Goal: Task Accomplishment & Management: Use online tool/utility

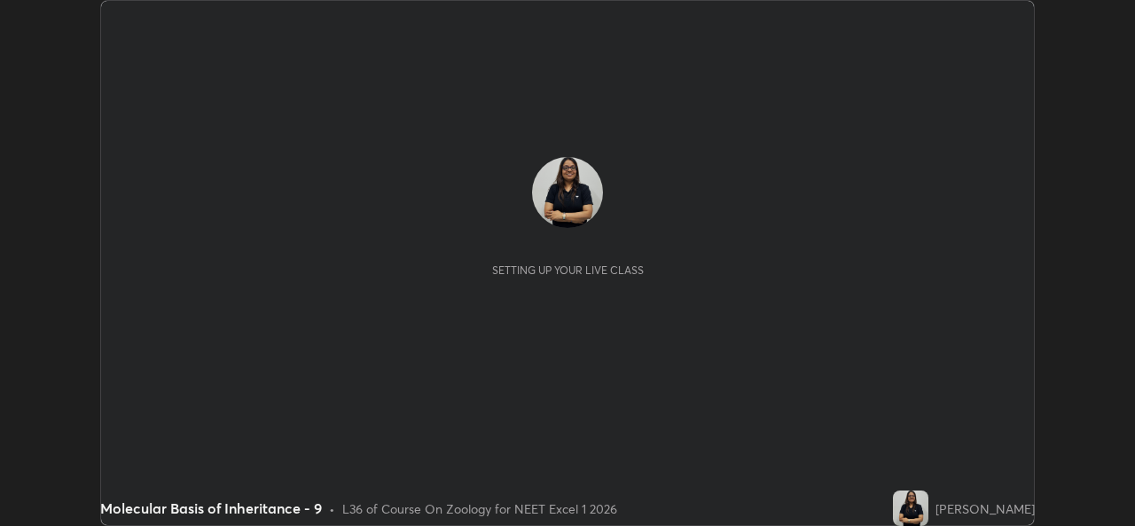
scroll to position [526, 1134]
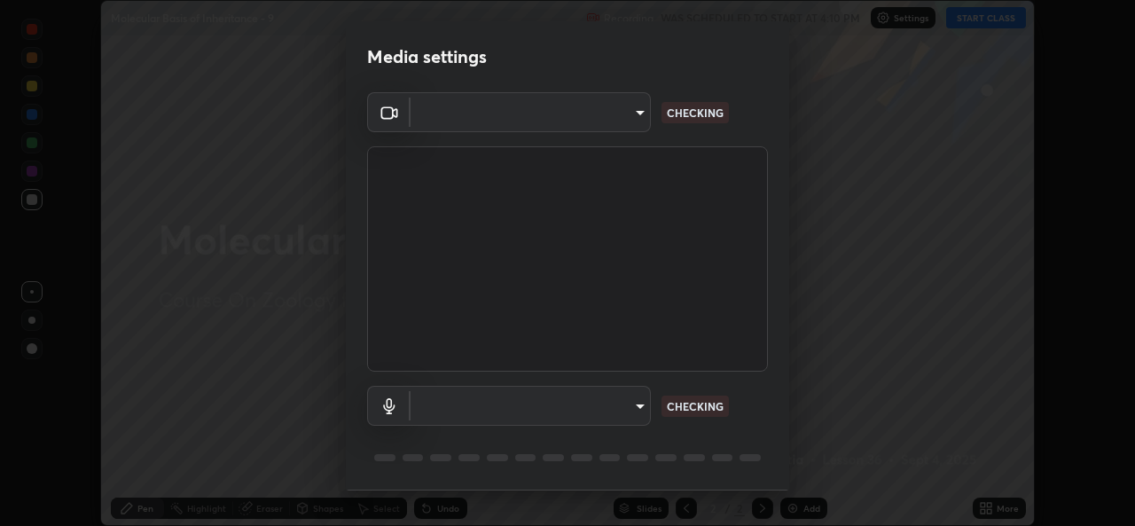
type input "9788daf0cbf52dd0d374ba9f0d4f11576c03820bc15fcf9a4a11f890b69d92bf"
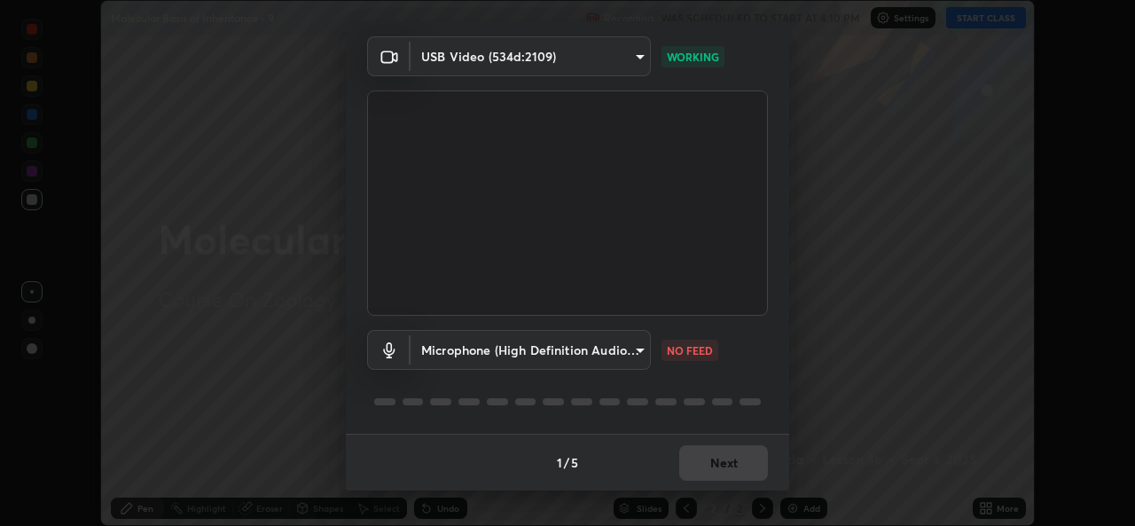
click at [644, 355] on body "Erase all Molecular Basis of Inheritance - 9 Recording WAS SCHEDULED TO START A…" at bounding box center [567, 263] width 1135 height 526
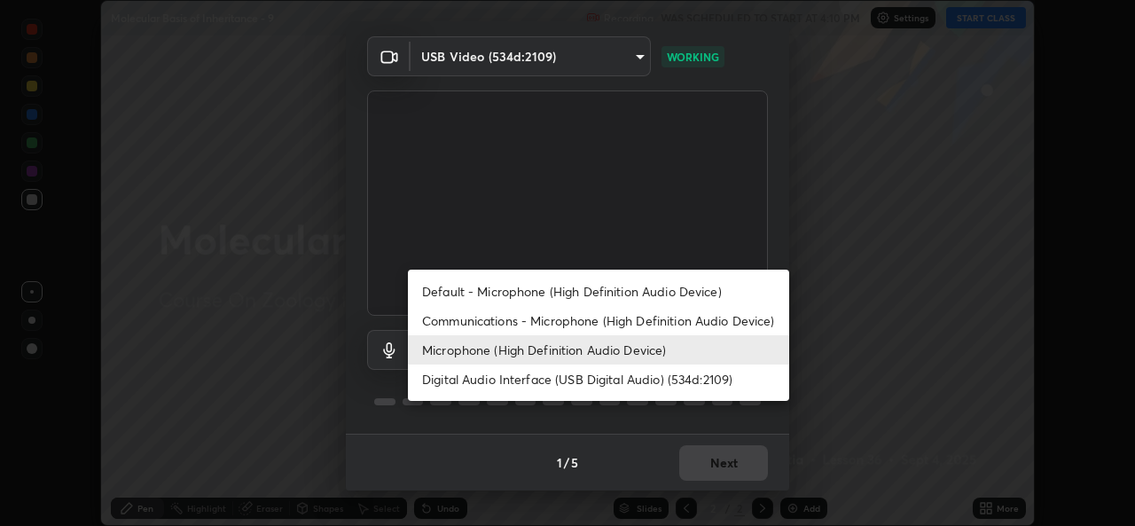
click at [587, 296] on li "Default - Microphone (High Definition Audio Device)" at bounding box center [598, 291] width 381 height 29
type input "default"
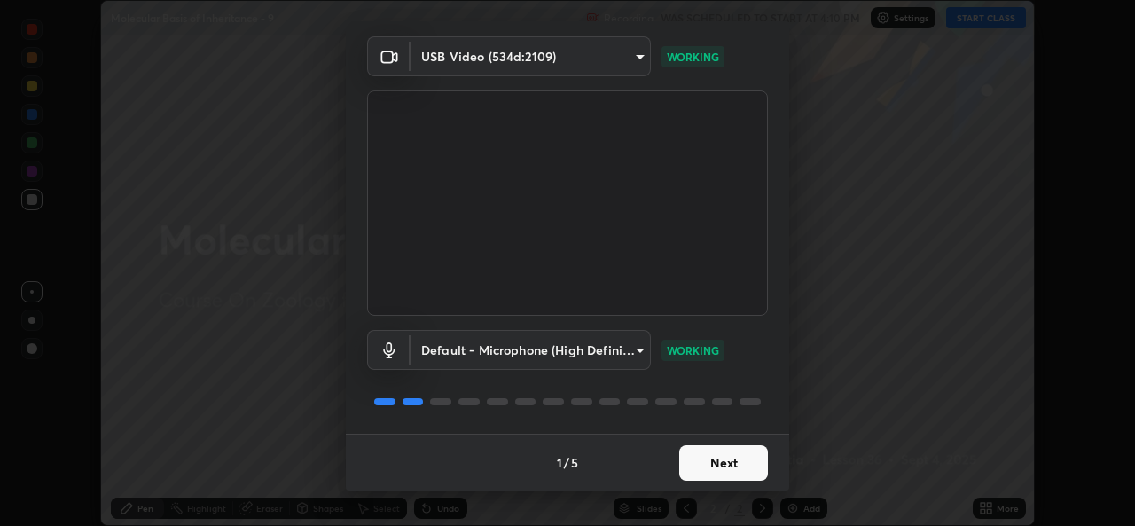
click at [707, 468] on button "Next" at bounding box center [723, 462] width 89 height 35
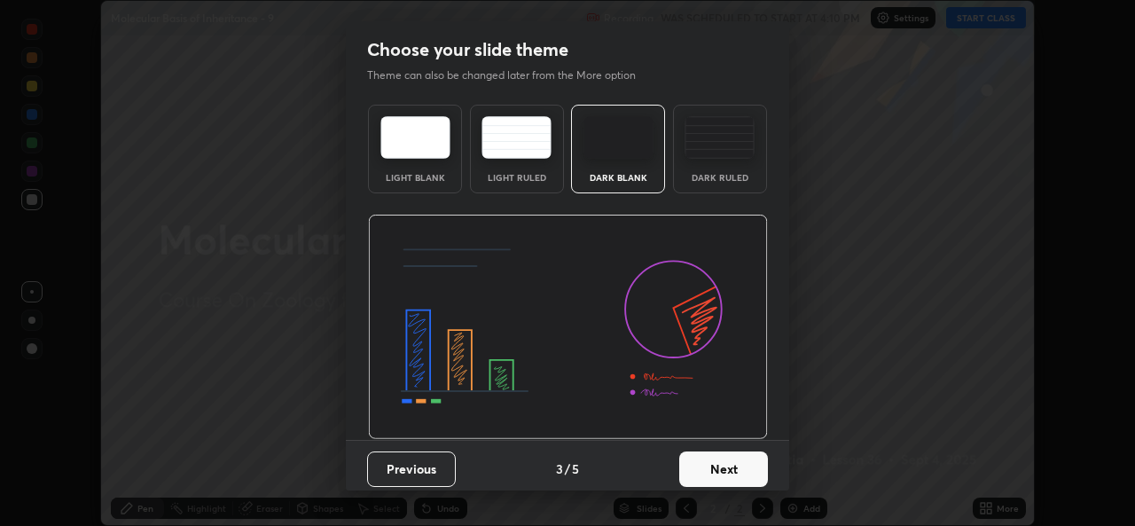
click at [716, 465] on button "Next" at bounding box center [723, 468] width 89 height 35
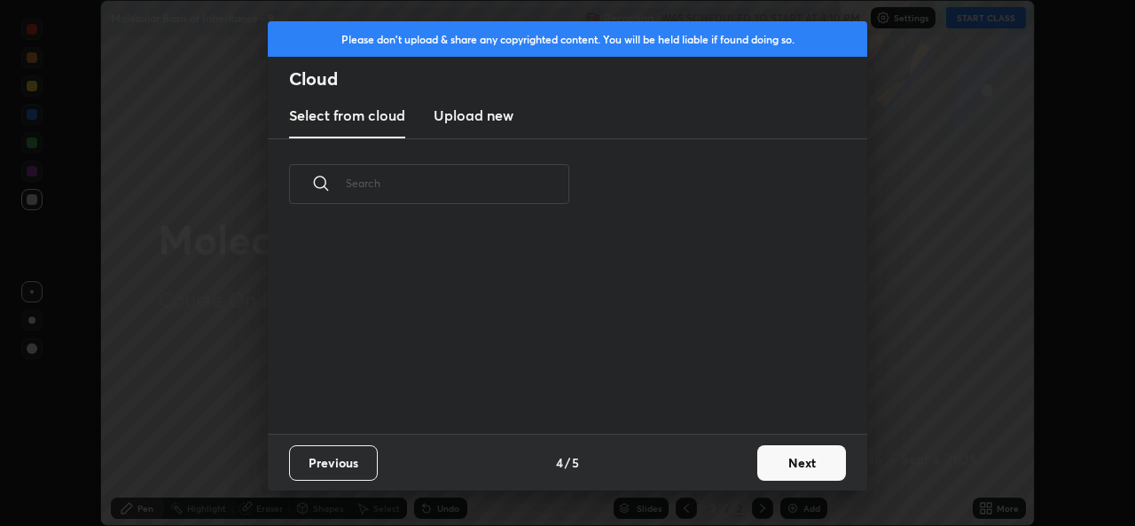
click at [773, 463] on button "Next" at bounding box center [801, 462] width 89 height 35
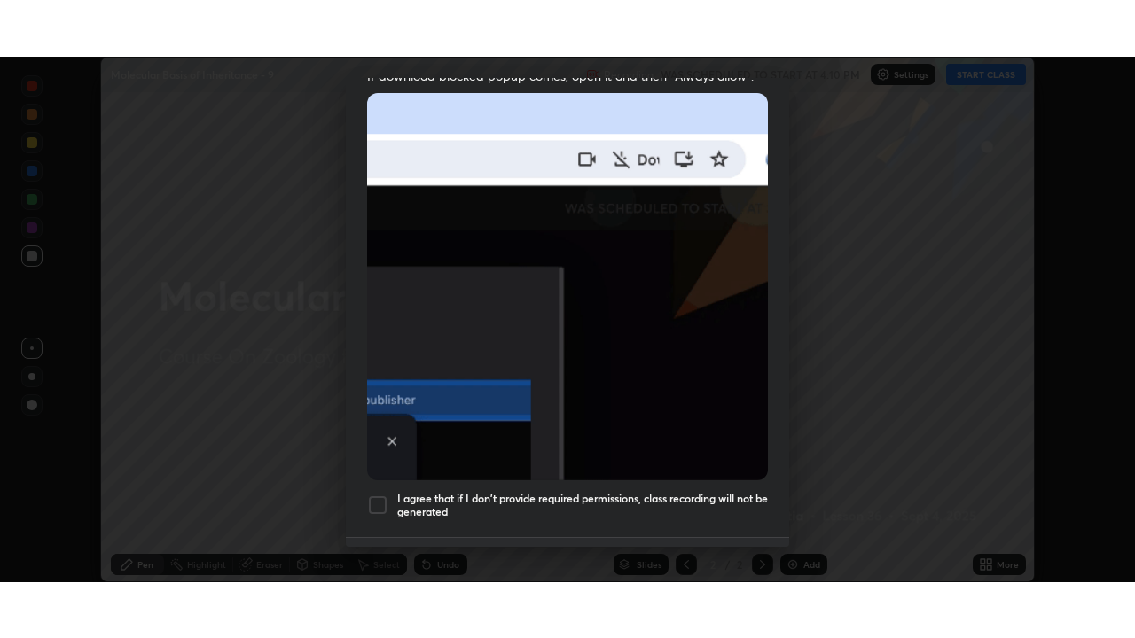
scroll to position [418, 0]
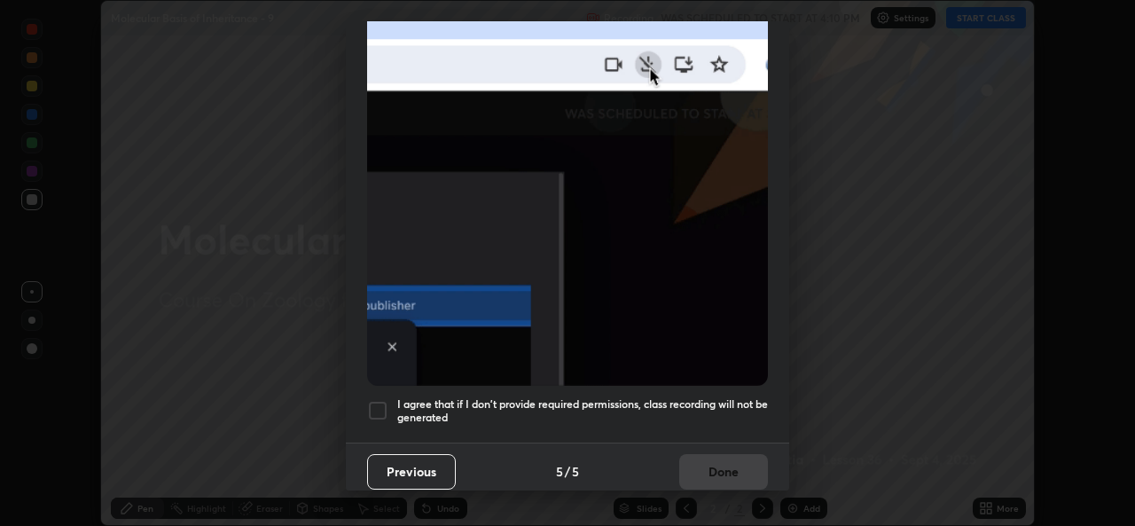
click at [638, 341] on img at bounding box center [567, 191] width 401 height 387
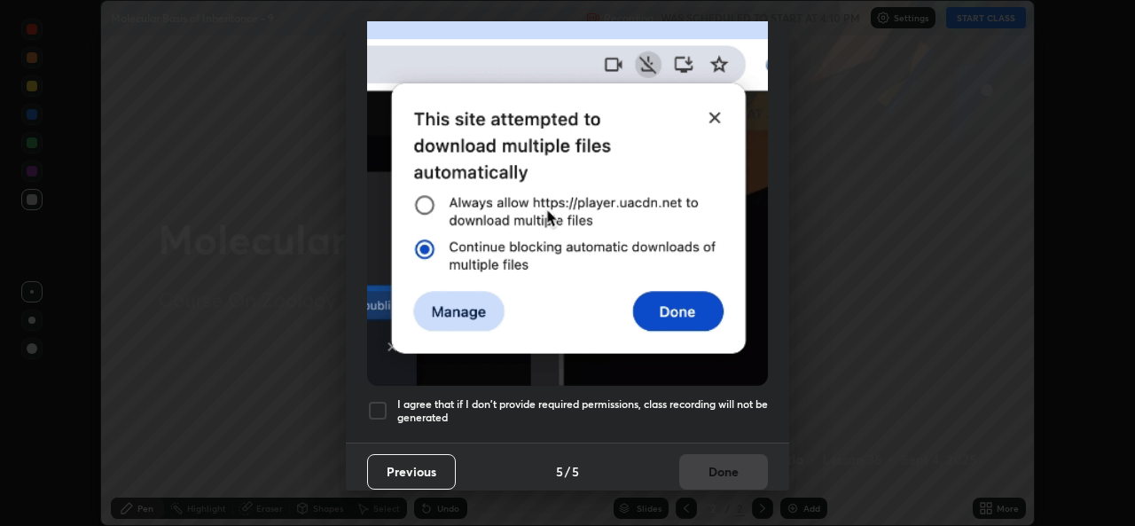
click at [375, 408] on div at bounding box center [377, 410] width 21 height 21
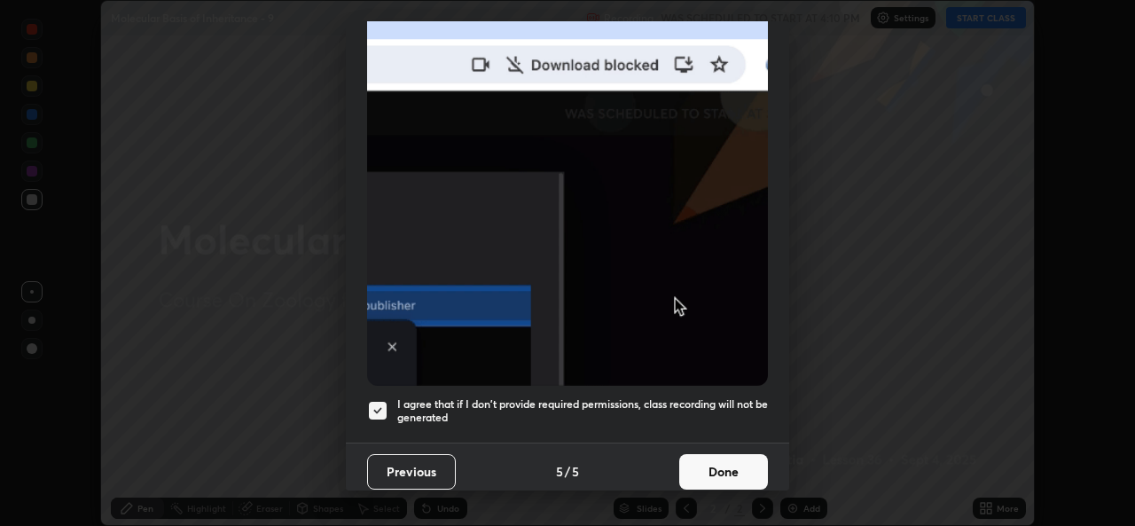
click at [712, 461] on button "Done" at bounding box center [723, 471] width 89 height 35
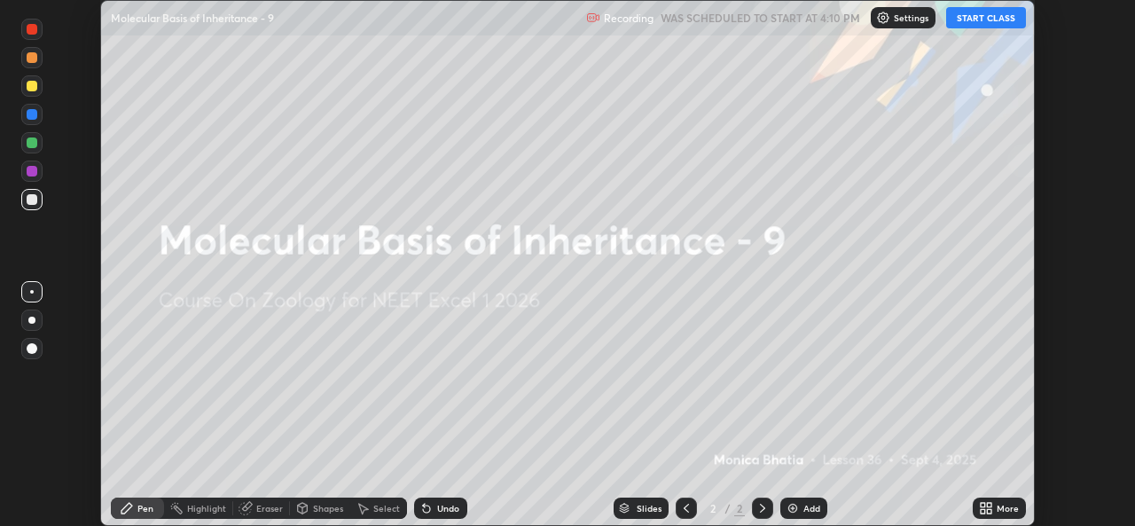
click at [1003, 20] on button "START CLASS" at bounding box center [986, 17] width 80 height 21
click at [987, 510] on icon at bounding box center [989, 511] width 4 height 4
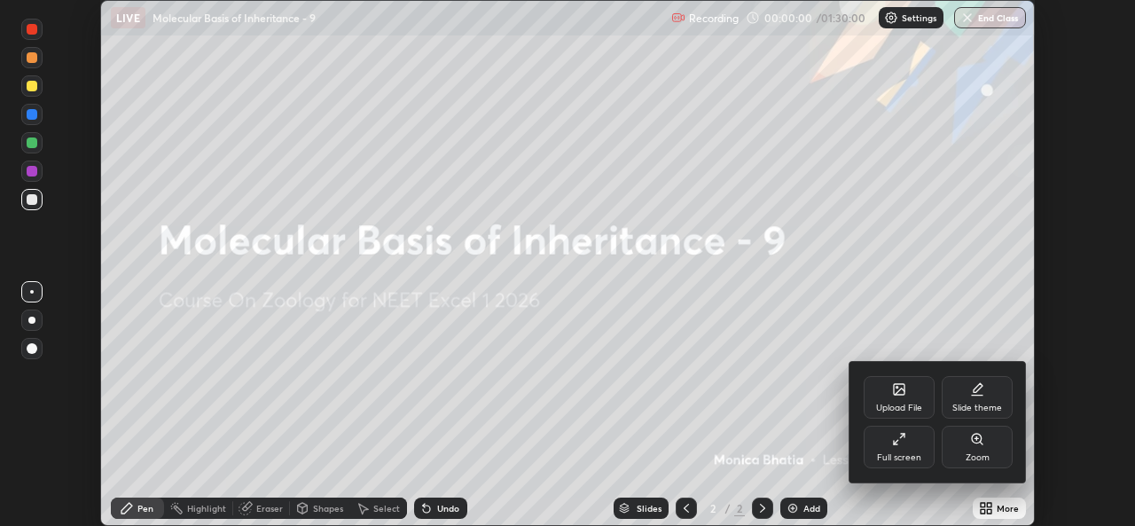
click at [917, 442] on div "Full screen" at bounding box center [899, 447] width 71 height 43
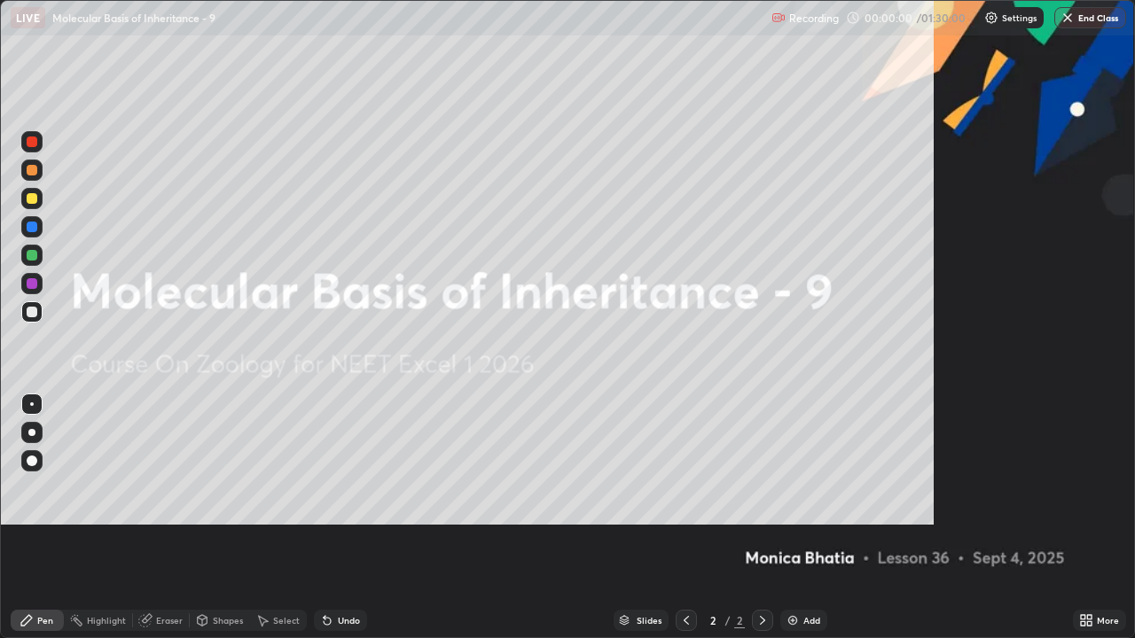
scroll to position [638, 1135]
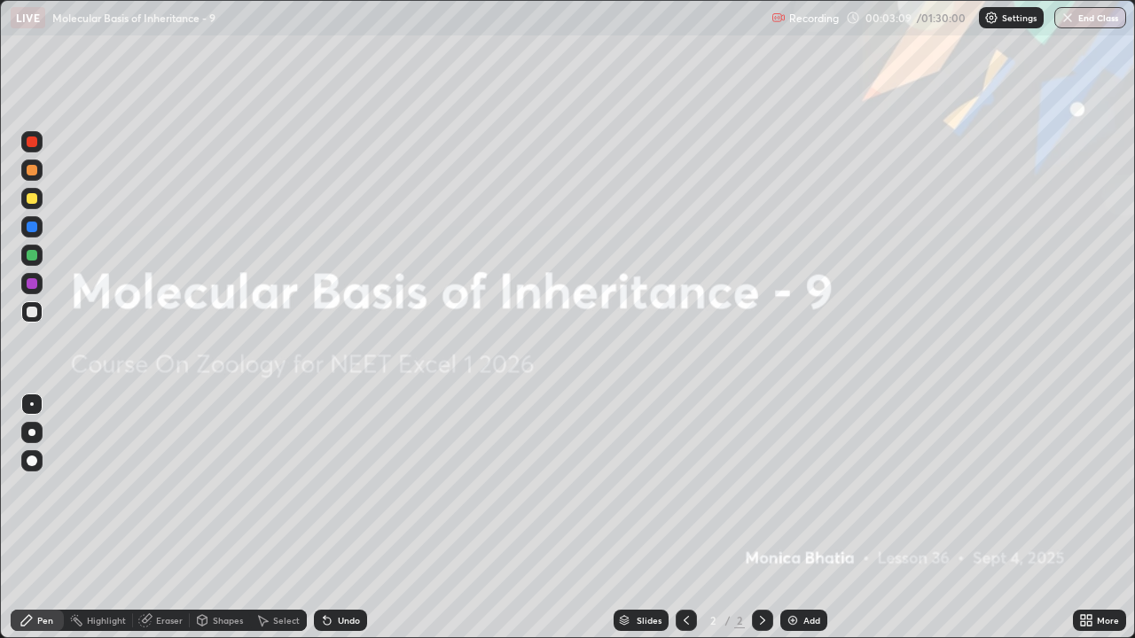
click at [811, 525] on div "Add" at bounding box center [803, 620] width 47 height 21
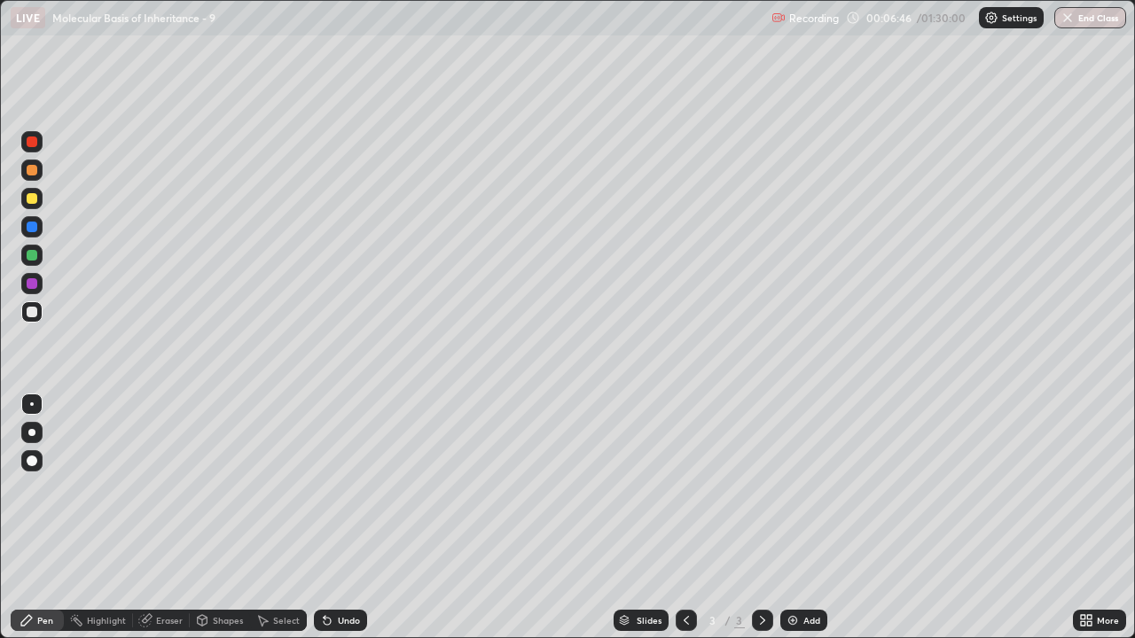
click at [809, 525] on div "Add" at bounding box center [811, 620] width 17 height 9
click at [33, 429] on div at bounding box center [31, 432] width 21 height 21
click at [28, 259] on div at bounding box center [32, 255] width 11 height 11
click at [814, 525] on div "Add" at bounding box center [811, 620] width 17 height 9
click at [231, 525] on div "Shapes" at bounding box center [228, 620] width 30 height 9
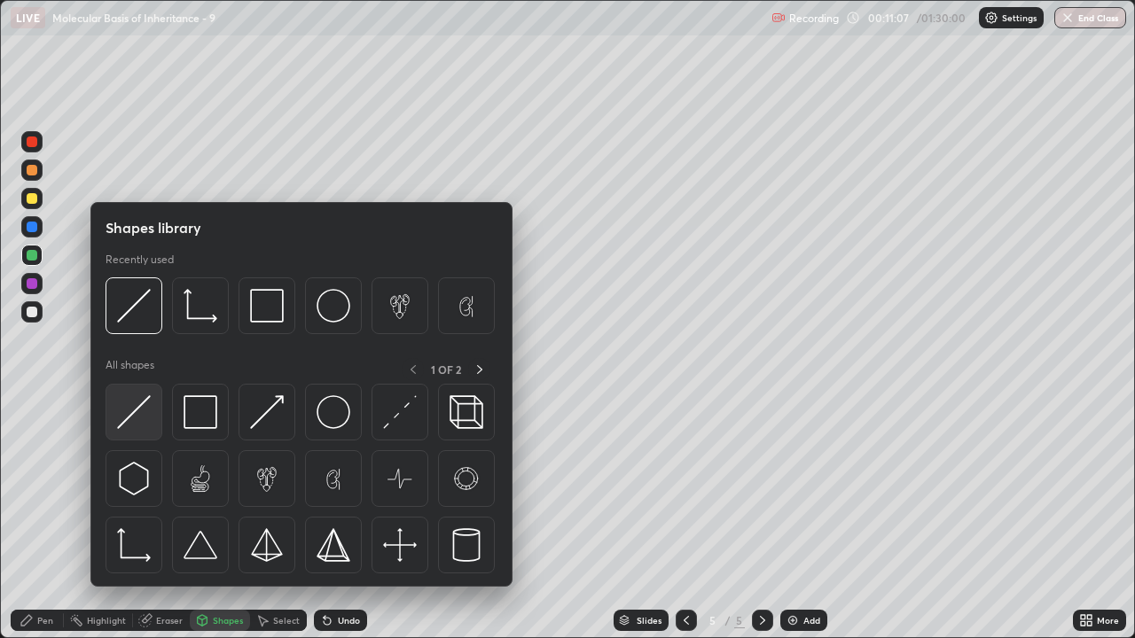
click at [128, 411] on img at bounding box center [134, 412] width 34 height 34
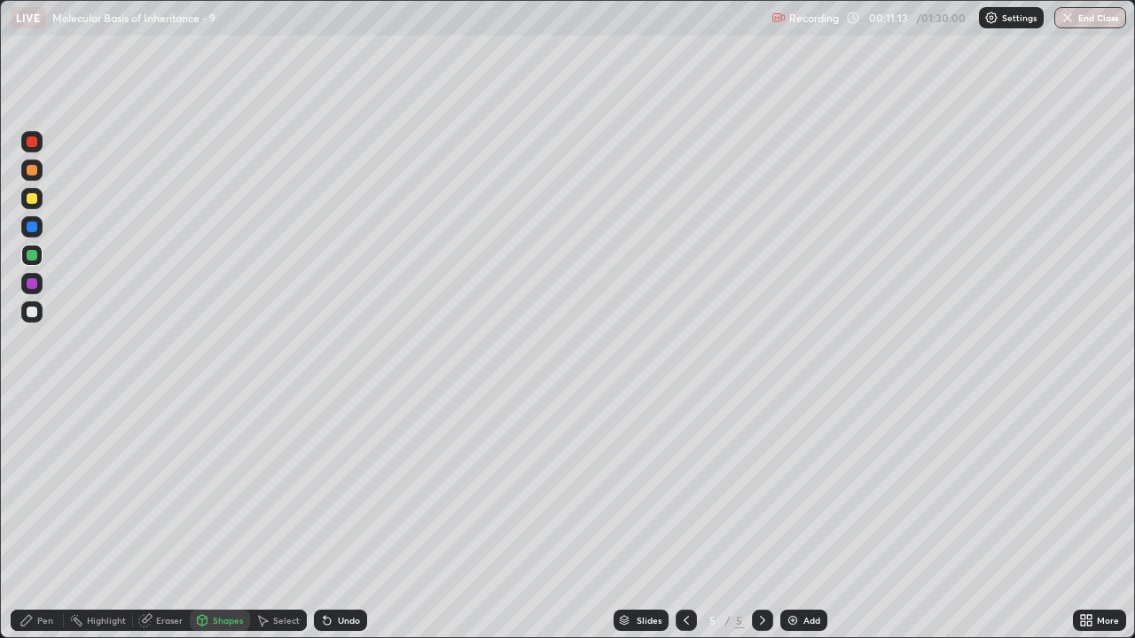
click at [33, 525] on icon at bounding box center [27, 621] width 14 height 14
click at [35, 290] on div at bounding box center [31, 283] width 21 height 21
click at [818, 525] on div "Add" at bounding box center [811, 620] width 17 height 9
click at [810, 525] on div "Add" at bounding box center [811, 620] width 17 height 9
click at [40, 317] on div at bounding box center [31, 311] width 21 height 21
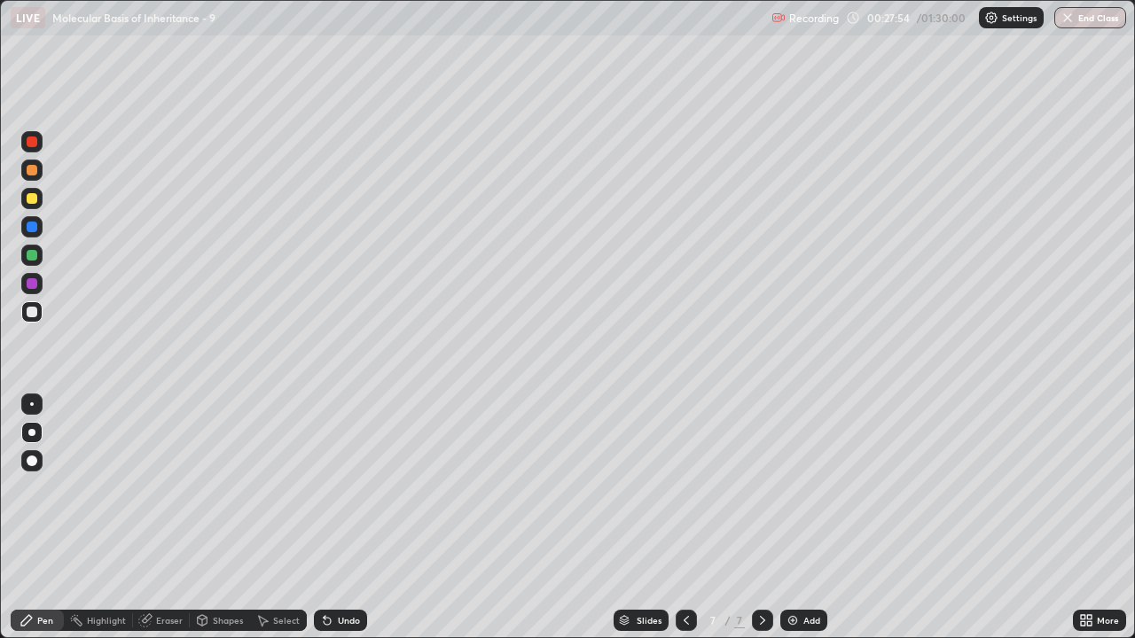
click at [33, 199] on div at bounding box center [32, 198] width 11 height 11
click at [36, 316] on div at bounding box center [31, 311] width 21 height 21
click at [825, 525] on div "Add" at bounding box center [803, 620] width 47 height 21
click at [685, 525] on icon at bounding box center [686, 620] width 5 height 9
click at [810, 525] on div "Add" at bounding box center [811, 620] width 17 height 9
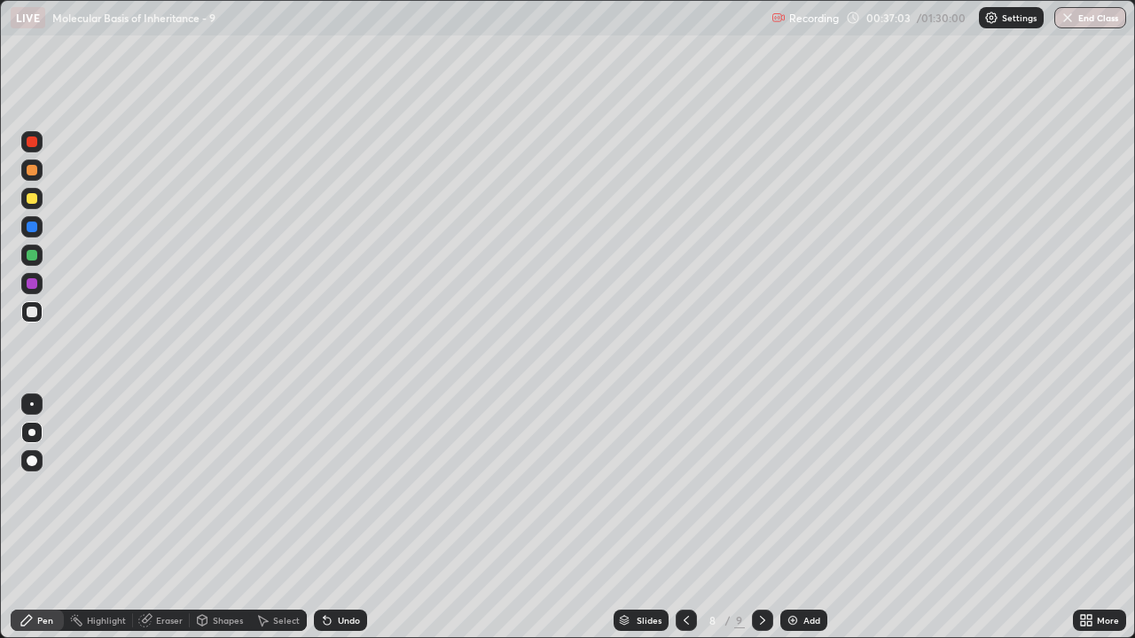
click at [29, 283] on div at bounding box center [32, 283] width 11 height 11
click at [685, 525] on icon at bounding box center [686, 621] width 14 height 14
click at [761, 525] on icon at bounding box center [762, 621] width 14 height 14
click at [800, 525] on div "Add" at bounding box center [803, 620] width 47 height 21
click at [687, 525] on div at bounding box center [685, 620] width 21 height 21
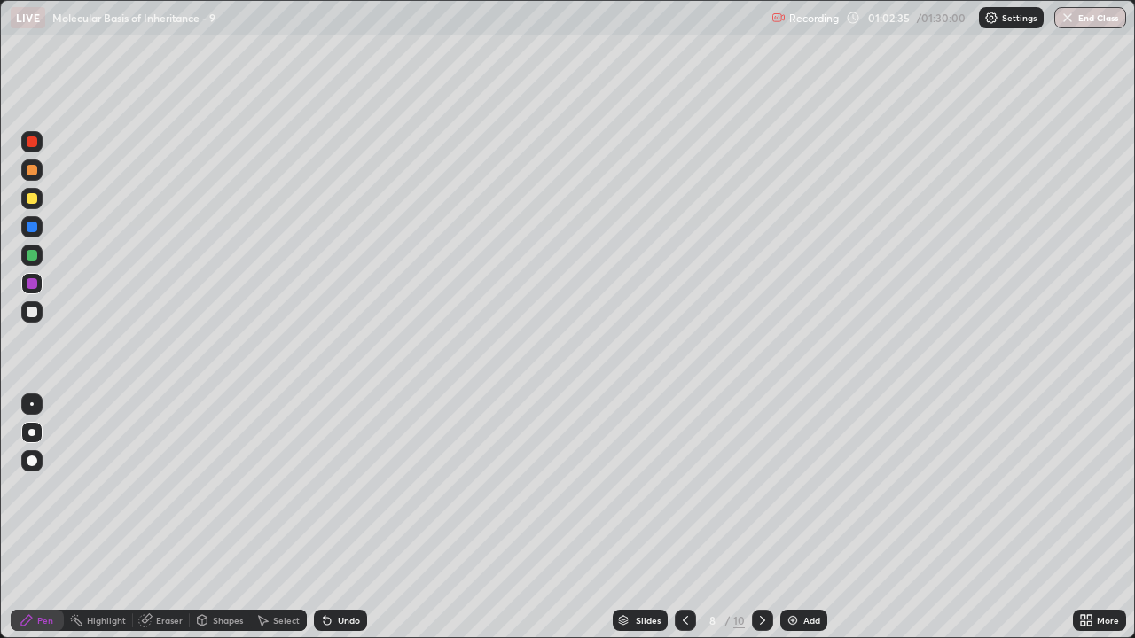
click at [688, 525] on div at bounding box center [685, 620] width 21 height 21
click at [817, 525] on div "Add" at bounding box center [811, 620] width 17 height 9
click at [164, 525] on div "Eraser" at bounding box center [169, 620] width 27 height 9
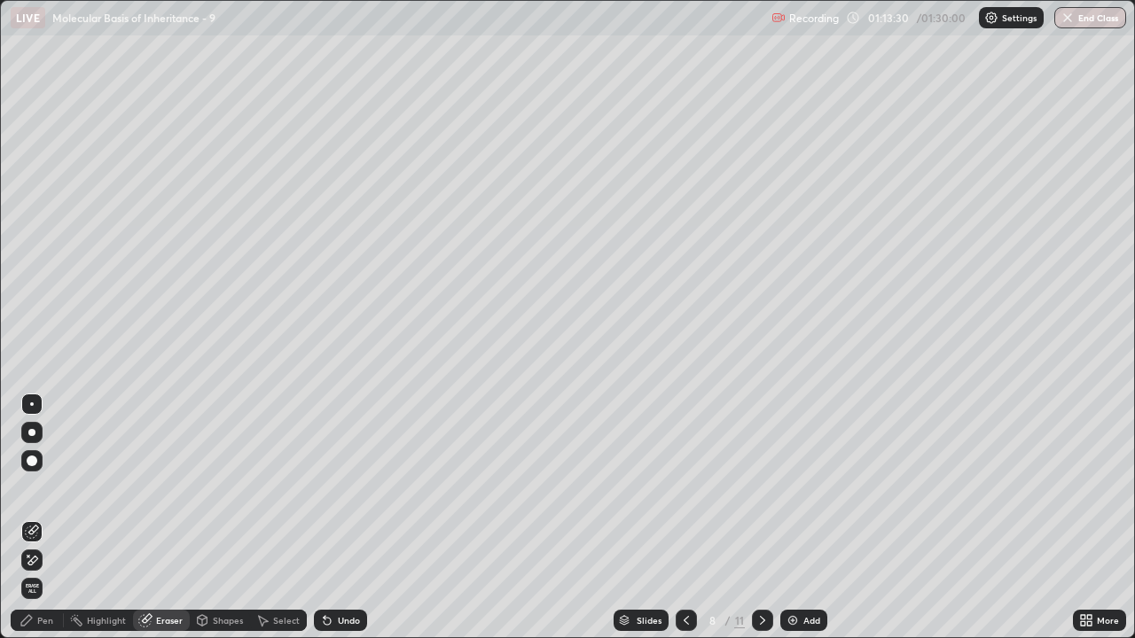
click at [40, 525] on div "Pen" at bounding box center [45, 620] width 16 height 9
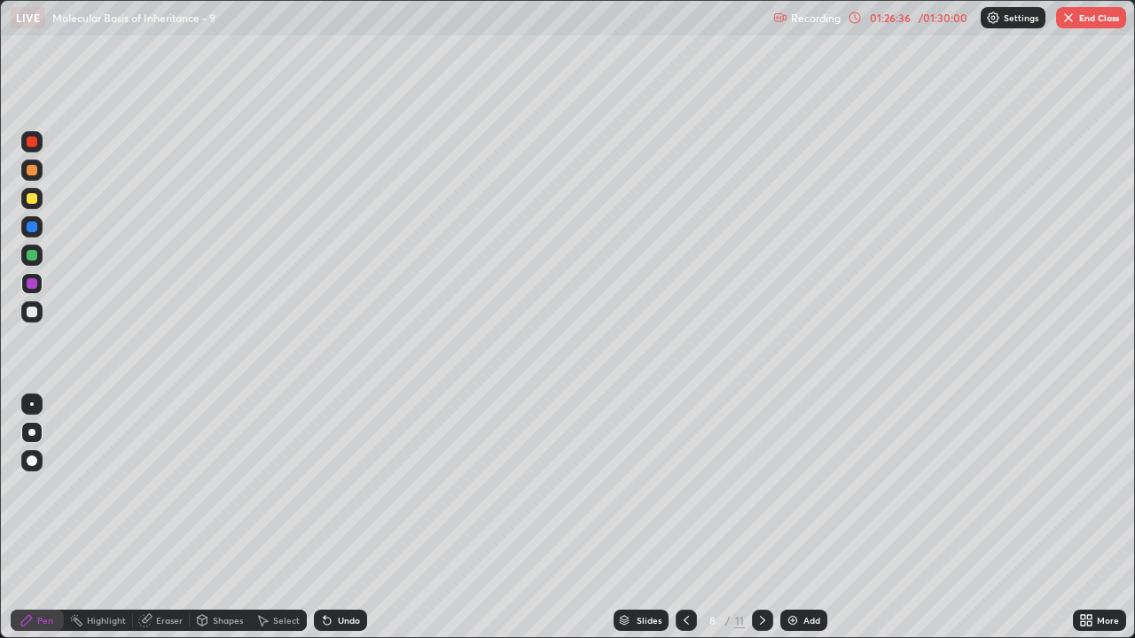
click at [809, 525] on div "Add" at bounding box center [803, 620] width 47 height 21
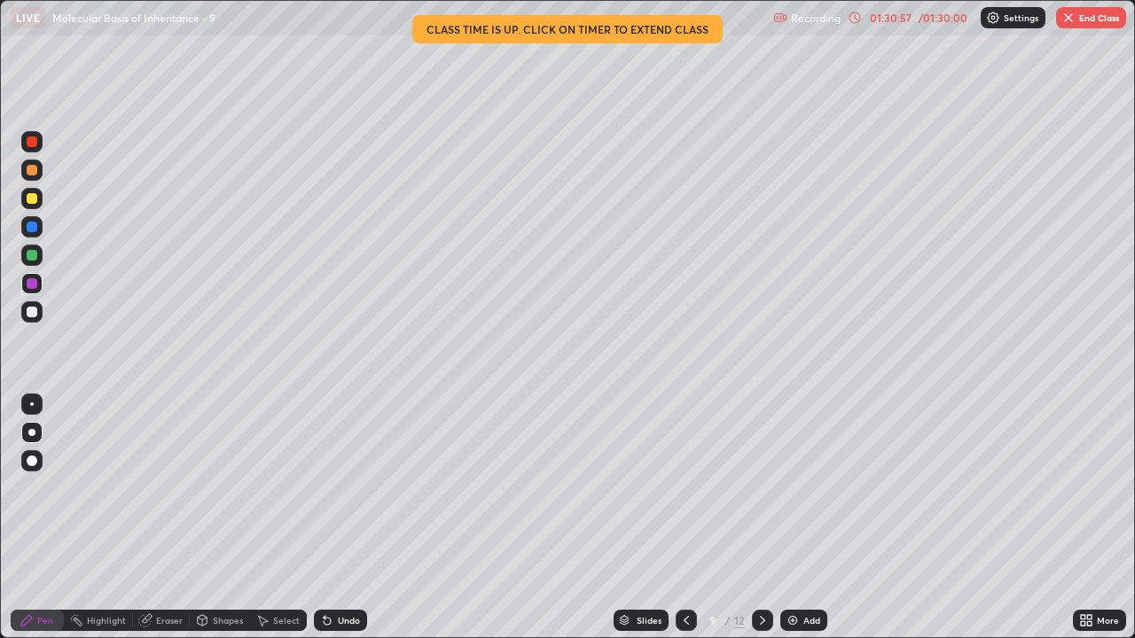
click at [796, 525] on div "Add" at bounding box center [803, 620] width 47 height 21
click at [818, 525] on div "Add" at bounding box center [803, 620] width 47 height 21
click at [34, 263] on div at bounding box center [31, 255] width 21 height 21
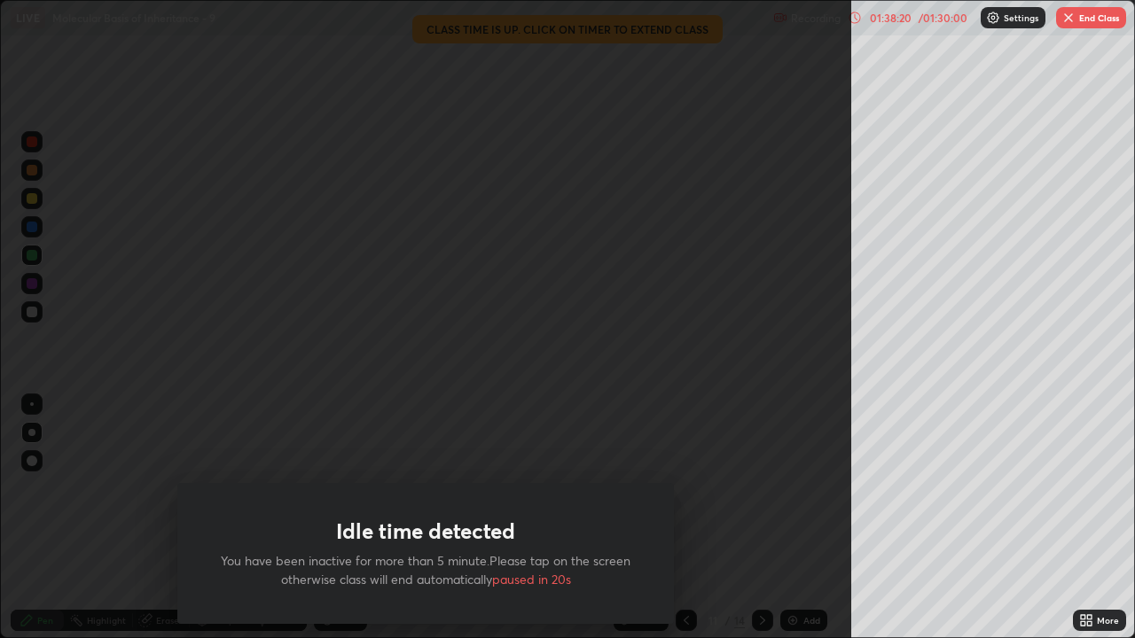
click at [1103, 24] on button "End Class" at bounding box center [1091, 17] width 70 height 21
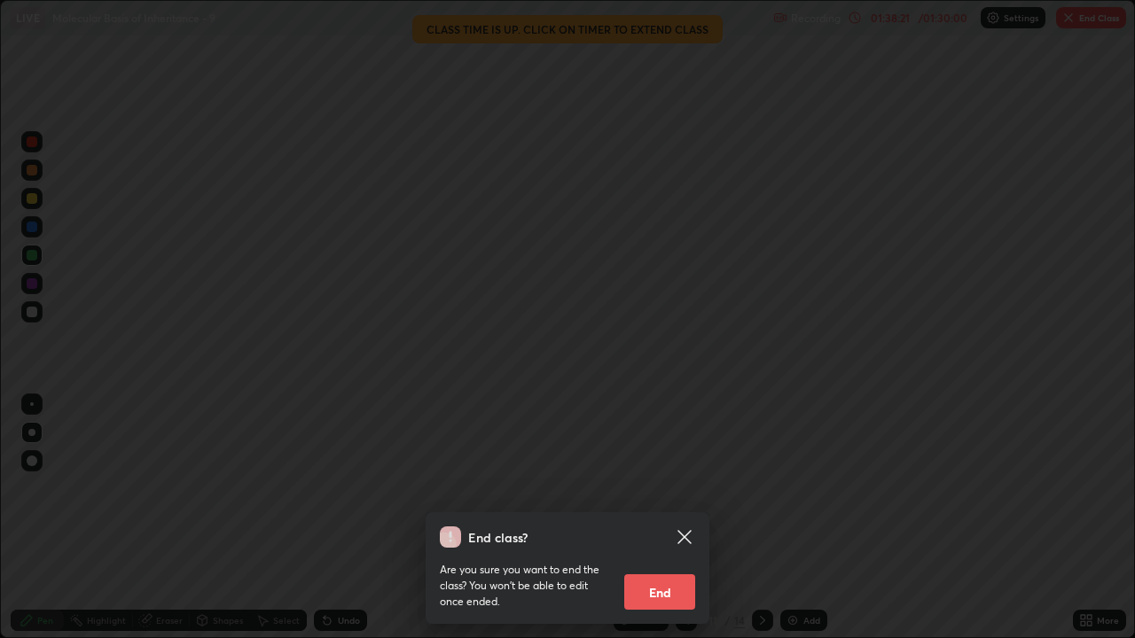
click at [665, 525] on button "End" at bounding box center [659, 592] width 71 height 35
